Goal: Task Accomplishment & Management: Manage account settings

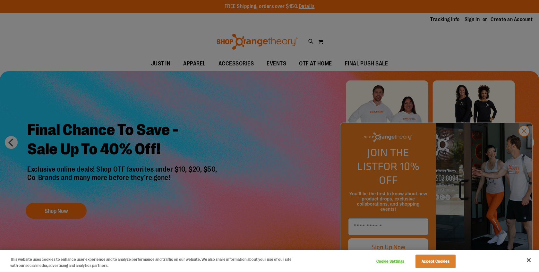
click at [526, 146] on div at bounding box center [269, 136] width 539 height 272
click at [465, 16] on div at bounding box center [269, 136] width 539 height 272
click at [465, 19] on div at bounding box center [269, 136] width 539 height 272
click at [528, 264] on button "Close" at bounding box center [529, 260] width 14 height 14
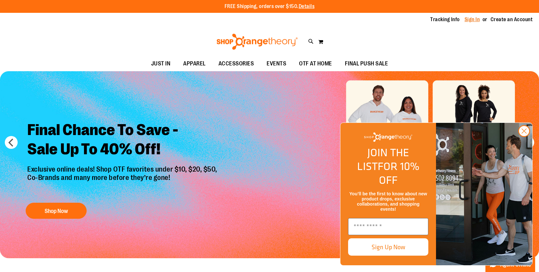
click at [470, 21] on link "Sign In" at bounding box center [472, 19] width 15 height 7
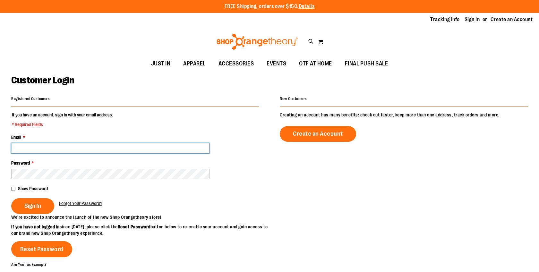
click at [57, 144] on input "Email *" at bounding box center [110, 148] width 198 height 10
type input "**********"
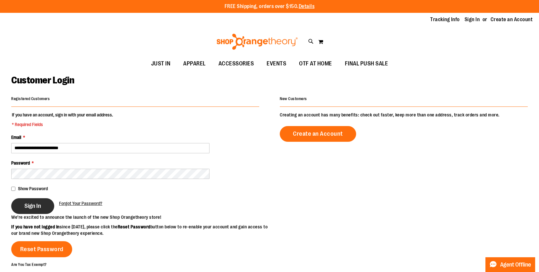
click at [33, 204] on span "Sign In" at bounding box center [32, 206] width 17 height 7
